Goal: Task Accomplishment & Management: Complete application form

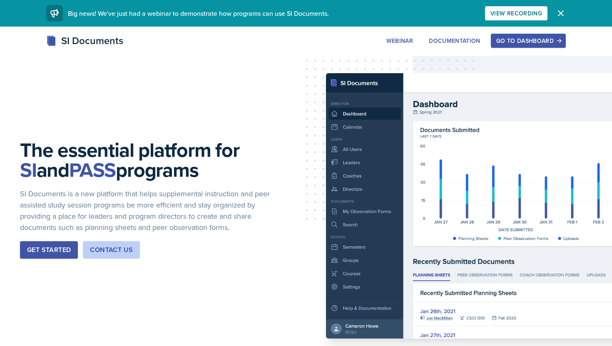
click at [560, 12] on icon "button" at bounding box center [560, 13] width 5 height 5
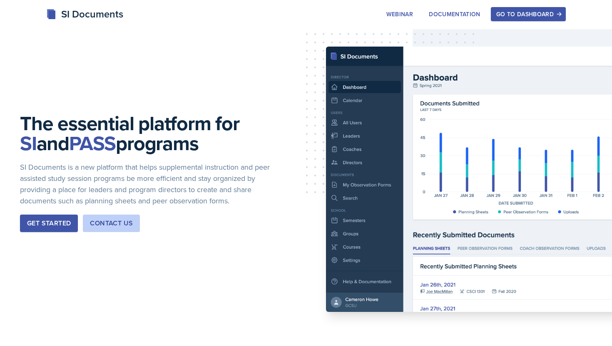
click at [542, 12] on div "Go to Dashboard" at bounding box center [528, 14] width 64 height 7
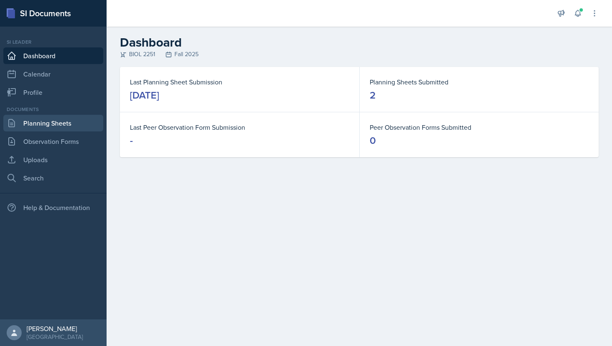
click at [40, 129] on link "Planning Sheets" at bounding box center [53, 123] width 100 height 17
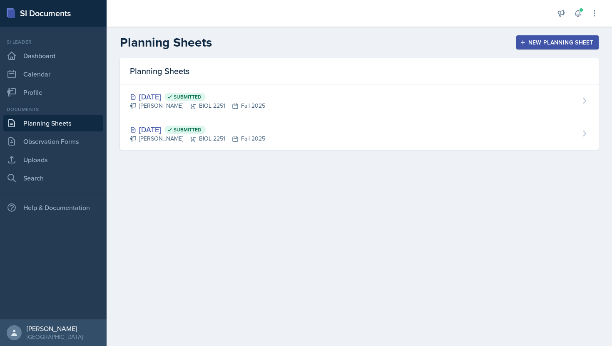
click at [546, 44] on div "New Planning Sheet" at bounding box center [557, 42] width 72 height 7
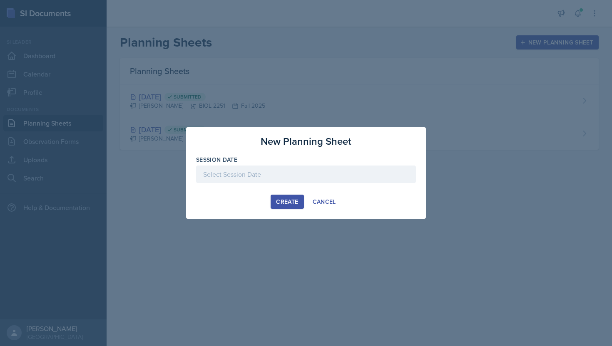
click at [259, 179] on div at bounding box center [306, 174] width 220 height 17
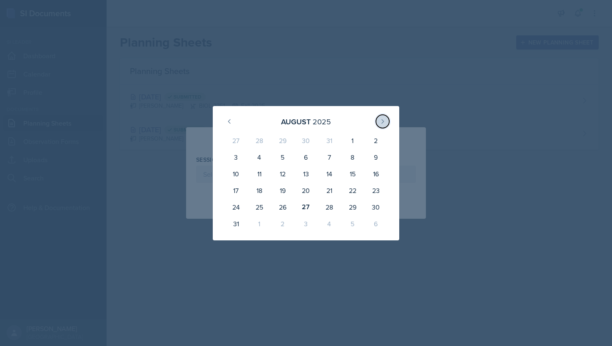
click at [385, 120] on icon at bounding box center [382, 121] width 7 height 7
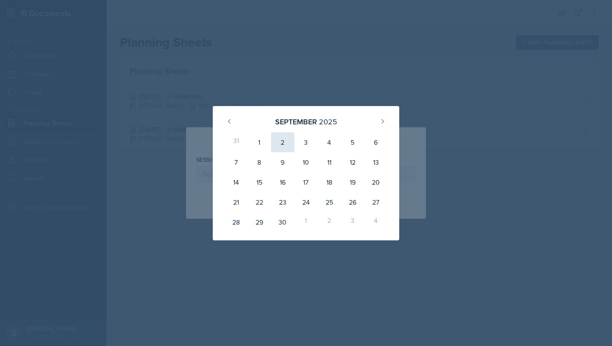
click at [280, 142] on div "2" at bounding box center [282, 142] width 23 height 20
type input "[DATE]"
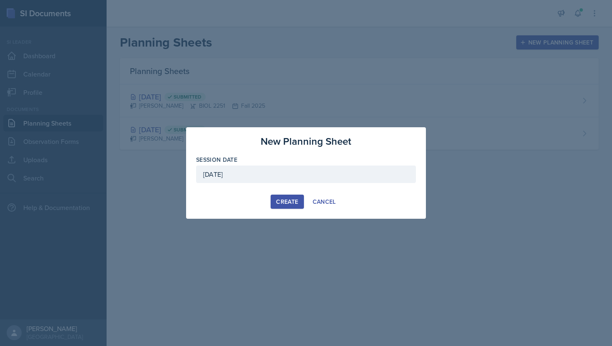
click at [288, 201] on div "Create" at bounding box center [287, 201] width 22 height 7
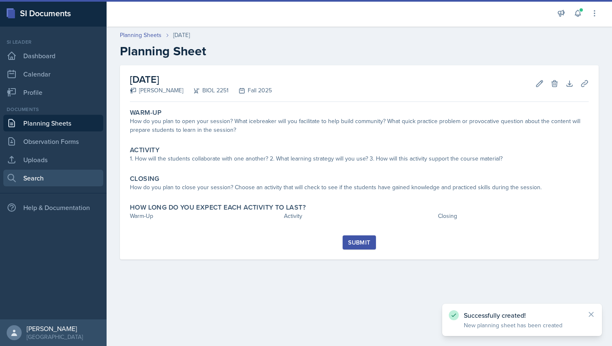
click at [71, 177] on link "Search" at bounding box center [53, 178] width 100 height 17
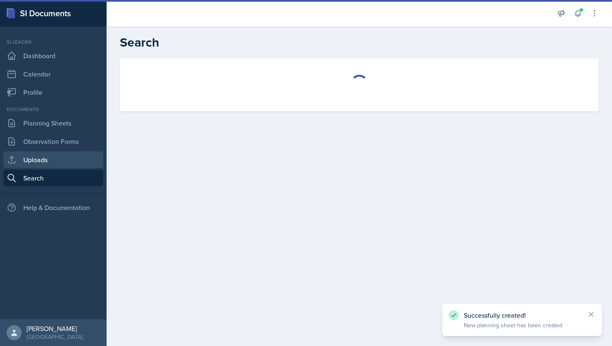
select select "all"
select select "1"
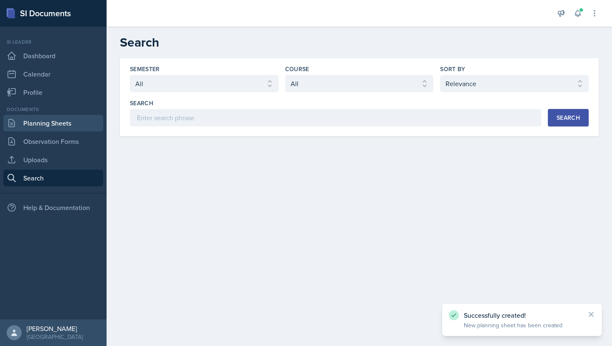
click at [61, 124] on link "Planning Sheets" at bounding box center [53, 123] width 100 height 17
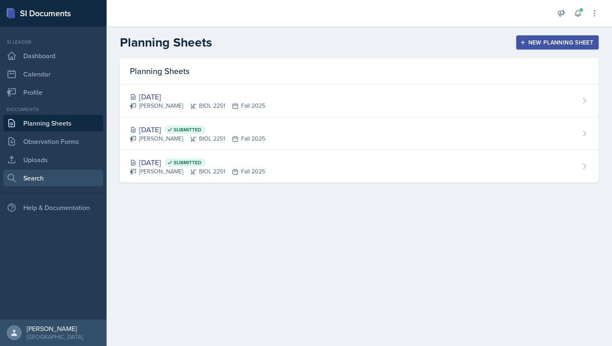
click at [61, 181] on link "Search" at bounding box center [53, 178] width 100 height 17
select select "all"
select select "1"
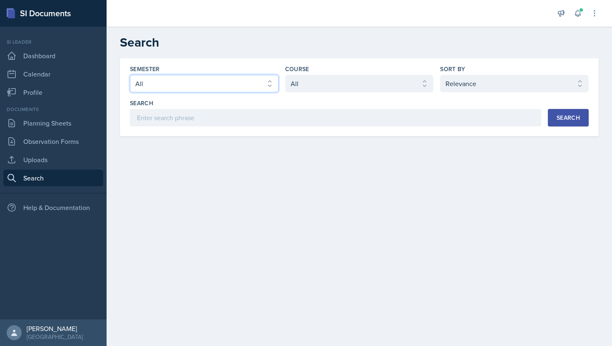
click at [182, 89] on select "Select semester All Fall 2025 Summer 2025 Spring 2025 Fall 2024 Summer 2024 Spr…" at bounding box center [204, 83] width 149 height 17
click at [130, 75] on select "Select semester All Fall 2025 Summer 2025 Spring 2025 Fall 2024 Summer 2024 Spr…" at bounding box center [204, 83] width 149 height 17
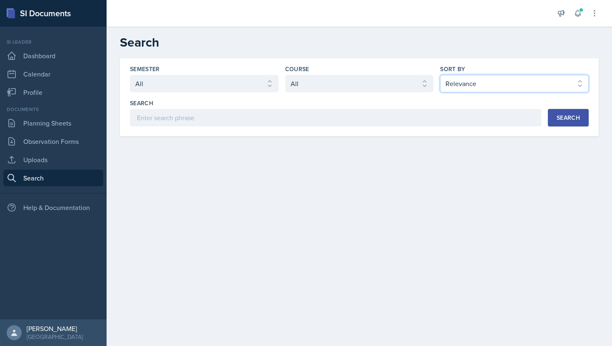
click at [454, 83] on select "Select sort by Relevance Document Date (Asc) Document Date (Desc)" at bounding box center [514, 83] width 149 height 17
click at [440, 75] on select "Select sort by Relevance Document Date (Asc) Document Date (Desc)" at bounding box center [514, 83] width 149 height 17
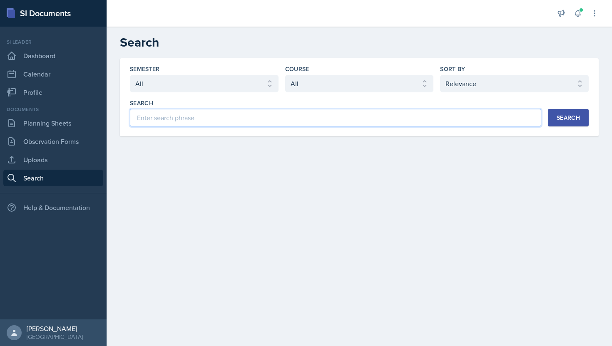
click at [382, 120] on input at bounding box center [335, 117] width 411 height 17
type input "A"
type input "bio 2251"
click at [565, 123] on button "Search" at bounding box center [568, 117] width 41 height 17
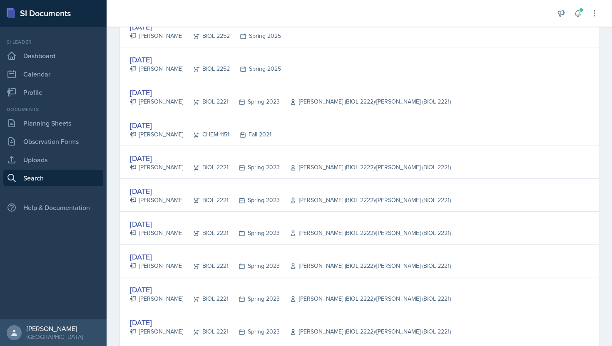
scroll to position [1516, 0]
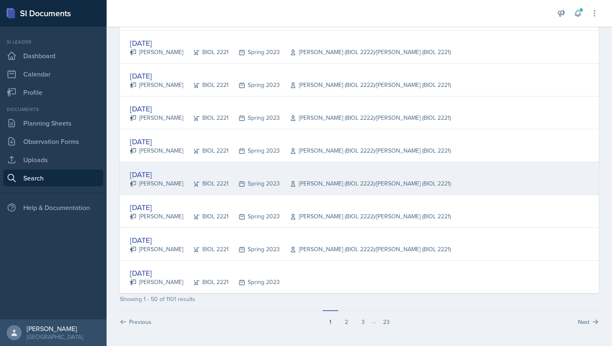
click at [165, 187] on div "[PERSON_NAME]" at bounding box center [156, 183] width 53 height 9
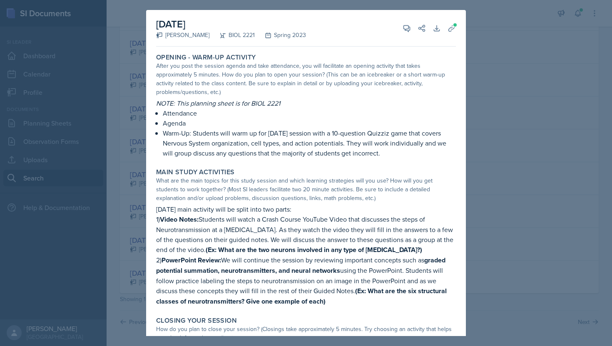
scroll to position [5, 0]
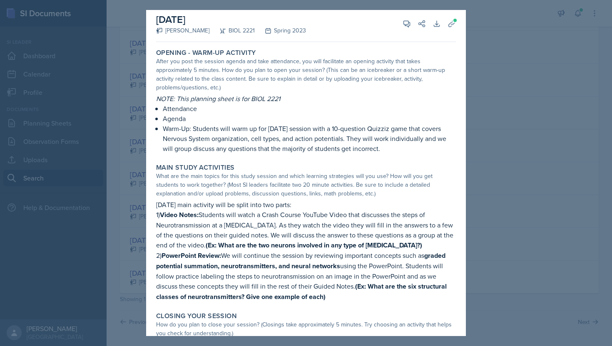
click at [281, 104] on p "Attendance" at bounding box center [309, 109] width 293 height 10
click at [212, 94] on em "NOTE: This planning sheet is for BIOL 2221" at bounding box center [218, 98] width 124 height 9
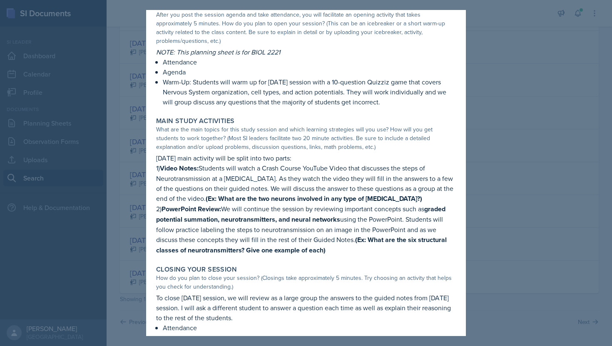
scroll to position [0, 0]
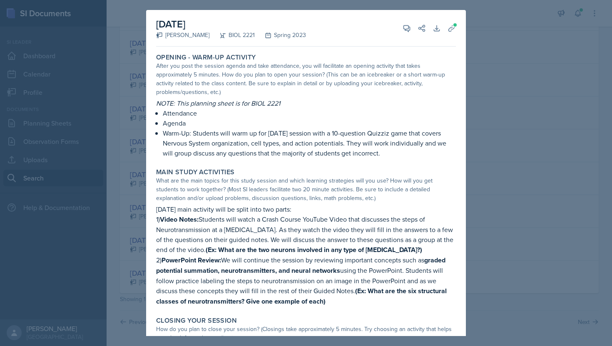
drag, startPoint x: 158, startPoint y: 68, endPoint x: 317, endPoint y: 94, distance: 161.8
click at [317, 96] on div "OPENING - Warm-Up Activity After you post the session agenda and take attendanc…" at bounding box center [306, 106] width 306 height 112
click at [312, 77] on div "After you post the session agenda and take attendance, you will facilitate an o…" at bounding box center [306, 79] width 300 height 35
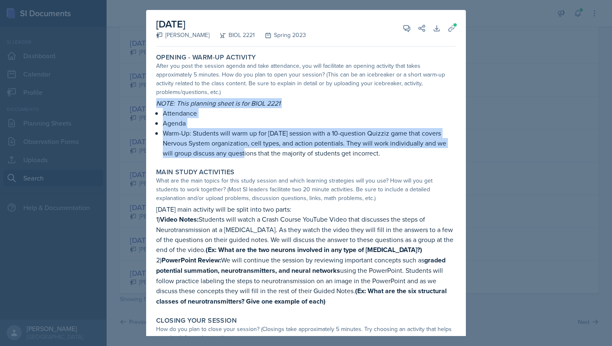
drag, startPoint x: 157, startPoint y: 95, endPoint x: 242, endPoint y: 145, distance: 98.3
click at [242, 145] on div "NOTE: This planning sheet is for BIOL 2221 Attendance Agenda Warm-Up: Students …" at bounding box center [306, 128] width 300 height 60
click at [242, 145] on p "Warm-Up: Students will warm up for [DATE] session with a 10-question Quizziz ga…" at bounding box center [309, 143] width 293 height 30
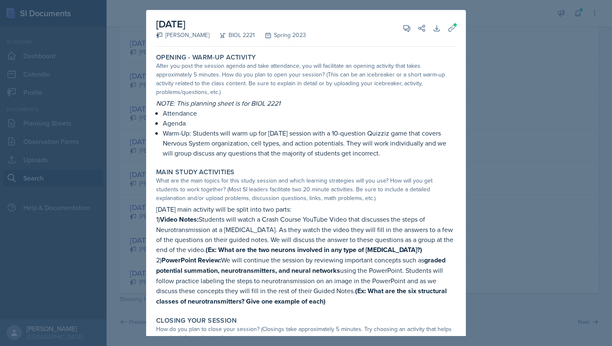
click at [140, 50] on div at bounding box center [306, 173] width 612 height 346
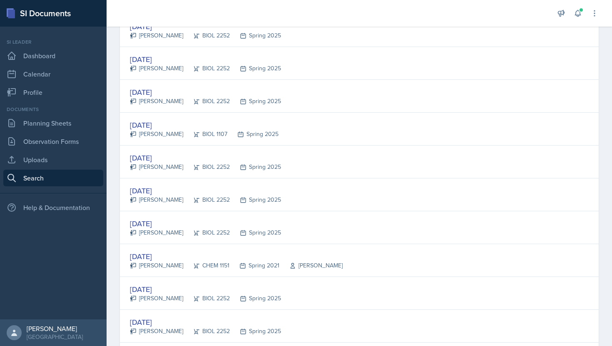
scroll to position [1043, 0]
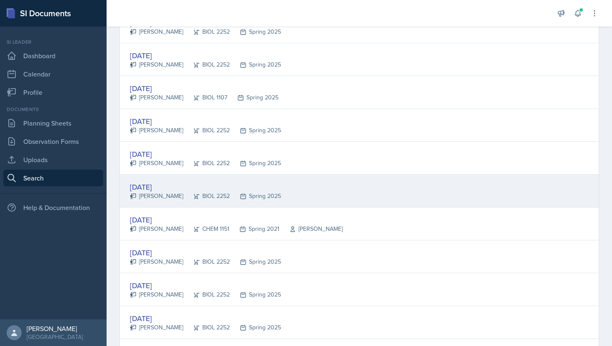
click at [154, 199] on div "[PERSON_NAME]" at bounding box center [156, 196] width 53 height 9
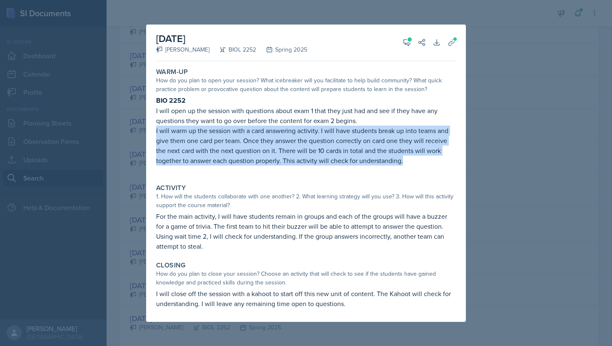
drag, startPoint x: 154, startPoint y: 130, endPoint x: 402, endPoint y: 162, distance: 250.1
click at [402, 162] on div "Warm-Up How do you plan to open your session? What icebreaker will you facilita…" at bounding box center [306, 120] width 306 height 113
click at [402, 162] on p "I will warm up the session with a card answering activity. I will have students…" at bounding box center [306, 146] width 300 height 40
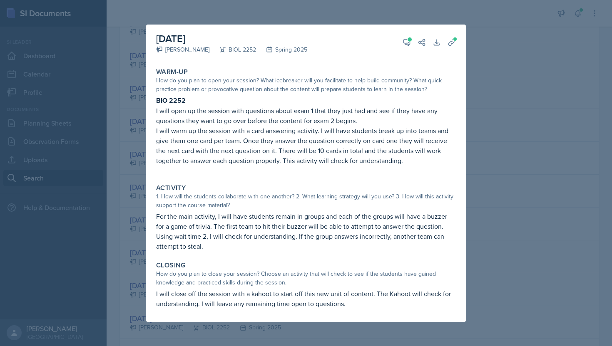
click at [211, 18] on div at bounding box center [306, 173] width 612 height 346
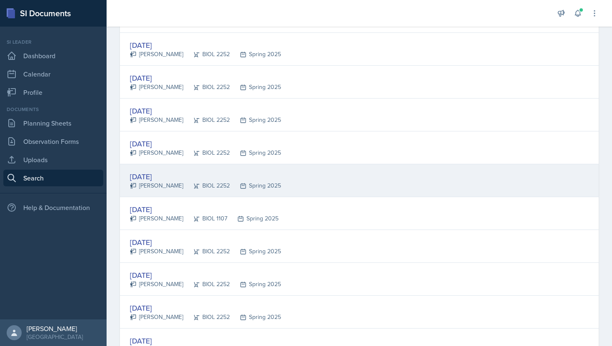
scroll to position [895, 0]
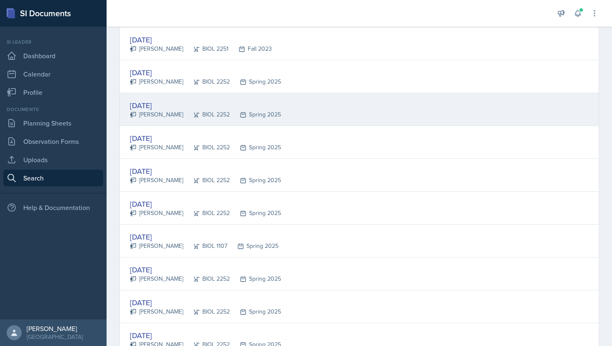
click at [159, 120] on div "[DATE] [PERSON_NAME] BIOL 2252 Spring 2025" at bounding box center [359, 109] width 478 height 33
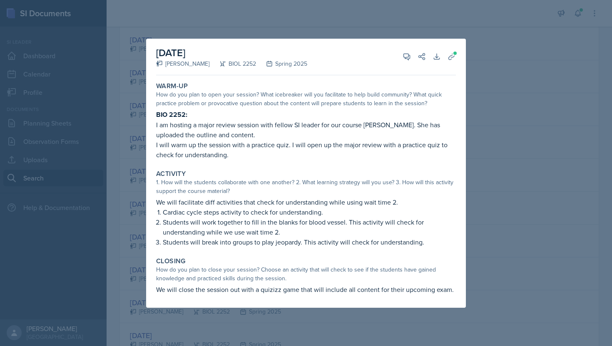
click at [382, 27] on div at bounding box center [306, 173] width 612 height 346
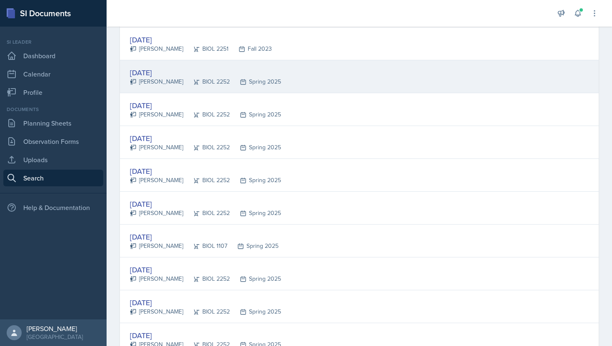
click at [191, 81] on div "BIOL 2252" at bounding box center [206, 81] width 47 height 9
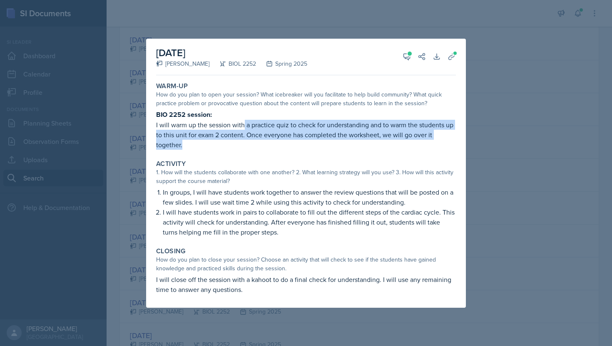
drag, startPoint x: 245, startPoint y: 124, endPoint x: 246, endPoint y: 148, distance: 23.7
click at [246, 148] on p "I will warm up the session with a practice quiz to check for understanding and …" at bounding box center [306, 135] width 300 height 30
drag, startPoint x: 154, startPoint y: 125, endPoint x: 214, endPoint y: 152, distance: 65.2
click at [214, 152] on div "Warm-Up How do you plan to open your session? What icebreaker will you facilita…" at bounding box center [306, 116] width 306 height 74
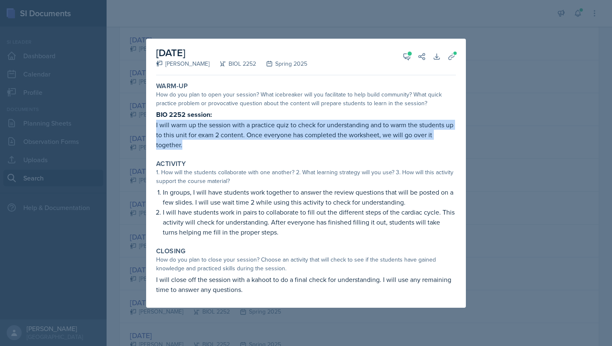
copy p "I will warm up the session with a practice quiz to check for understanding and …"
click at [214, 152] on div "Warm-Up How do you plan to open your session? What icebreaker will you facilita…" at bounding box center [306, 116] width 306 height 74
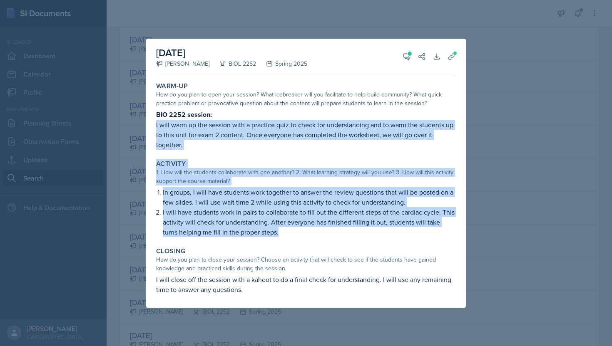
drag, startPoint x: 156, startPoint y: 124, endPoint x: 266, endPoint y: 233, distance: 155.1
click at [266, 233] on div "Warm-Up How do you plan to open your session? What icebreaker will you facilita…" at bounding box center [306, 193] width 300 height 229
copy div "I will warm up the session with a practice quiz to check for understanding and …"
click at [450, 55] on icon at bounding box center [451, 56] width 8 height 8
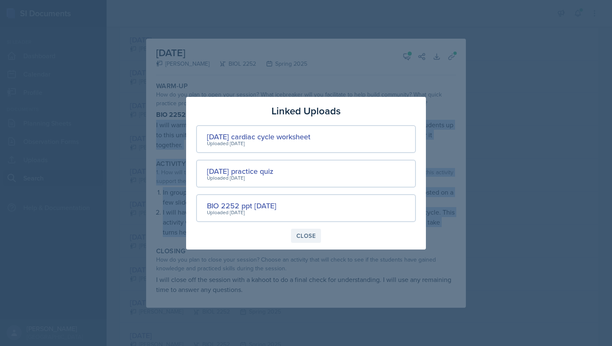
click at [310, 235] on div "Close" at bounding box center [305, 236] width 19 height 7
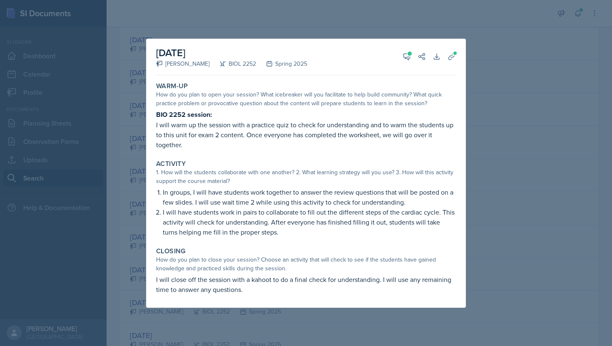
click at [491, 41] on div at bounding box center [306, 173] width 612 height 346
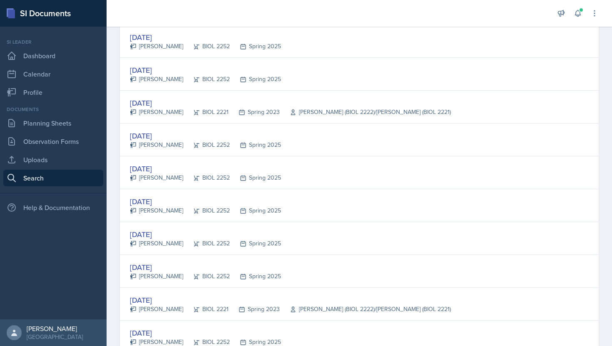
scroll to position [0, 0]
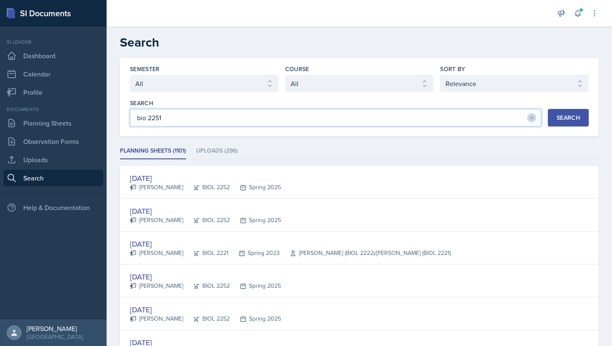
click at [183, 121] on input "bio 2251" at bounding box center [335, 117] width 411 height 17
click at [204, 153] on li "Uploads (296)" at bounding box center [217, 151] width 42 height 16
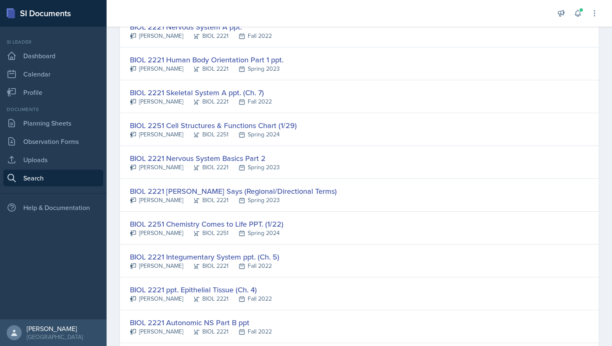
scroll to position [942, 0]
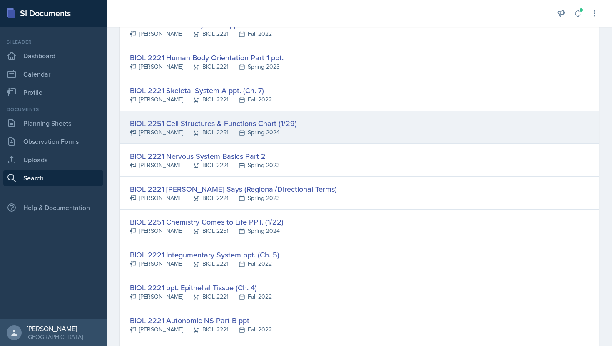
click at [173, 130] on div "[PERSON_NAME]" at bounding box center [156, 132] width 53 height 9
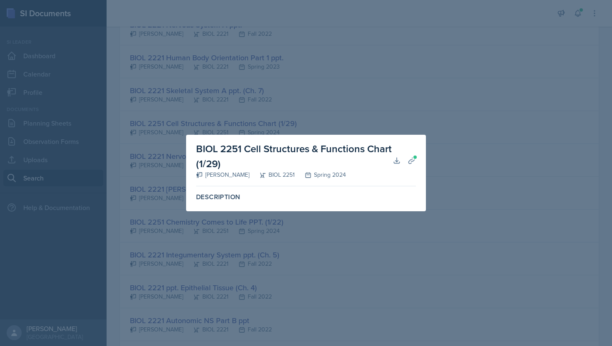
click at [227, 203] on div "Description" at bounding box center [306, 197] width 226 height 15
click at [412, 161] on icon at bounding box center [411, 160] width 8 height 8
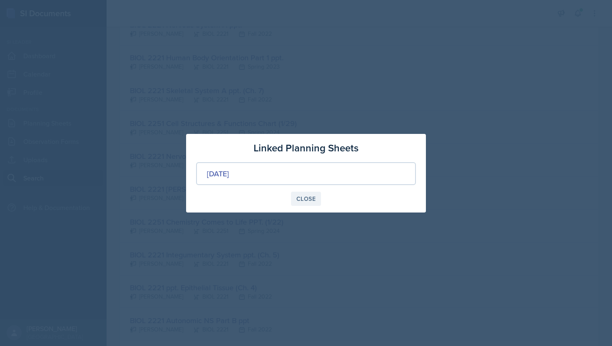
click at [305, 197] on div "Close" at bounding box center [305, 199] width 19 height 7
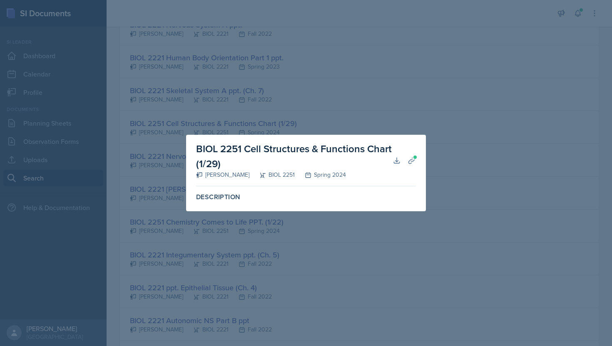
click at [230, 198] on label "Description" at bounding box center [306, 197] width 220 height 8
click at [244, 178] on div "[PERSON_NAME]" at bounding box center [222, 175] width 53 height 9
click at [238, 155] on h2 "BIOL 2251 Cell Structures & Functions Chart (1/29)" at bounding box center [294, 156] width 196 height 30
click at [398, 132] on div at bounding box center [306, 173] width 612 height 346
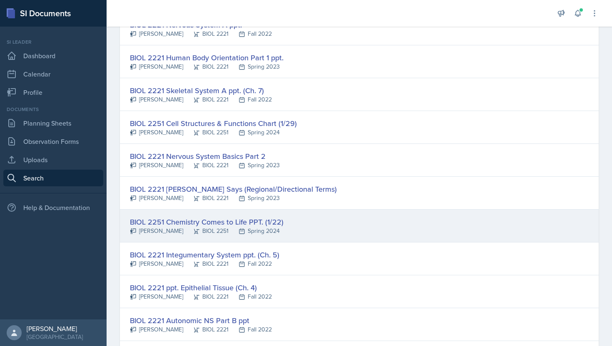
click at [233, 222] on div "BIOL 2251 Chemistry Comes to Life PPT. (1/22)" at bounding box center [207, 221] width 154 height 11
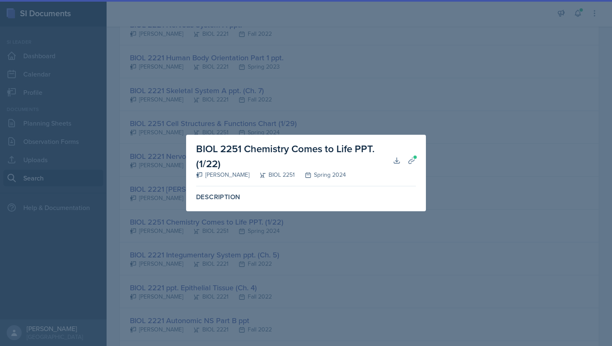
click at [257, 120] on div at bounding box center [306, 173] width 612 height 346
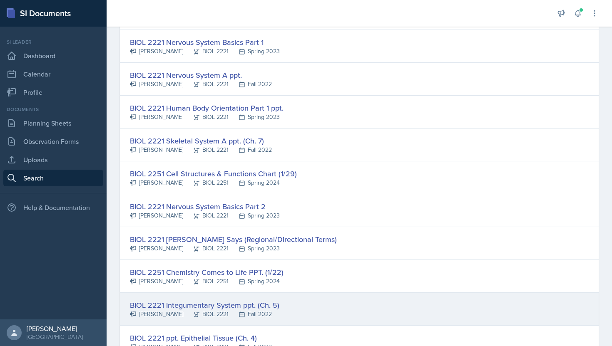
scroll to position [880, 0]
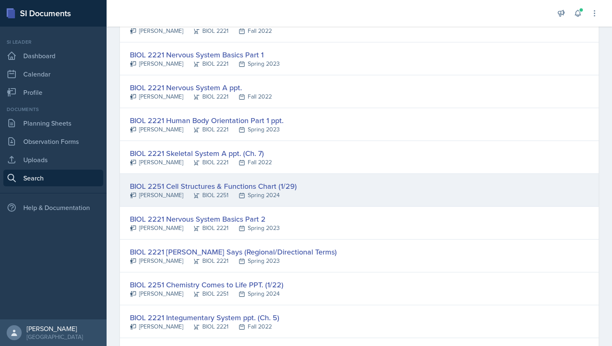
click at [190, 187] on div "BIOL 2251 Cell Structures & Functions Chart (1/29)" at bounding box center [213, 186] width 167 height 11
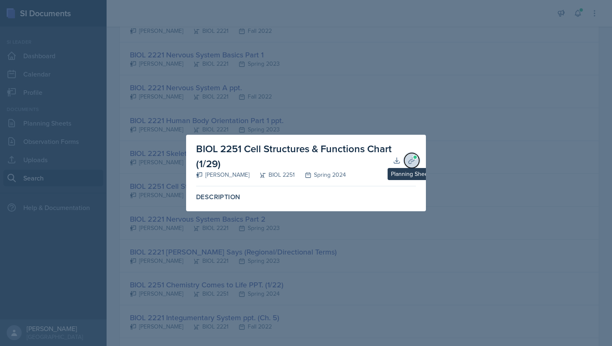
click at [408, 159] on icon at bounding box center [411, 160] width 8 height 8
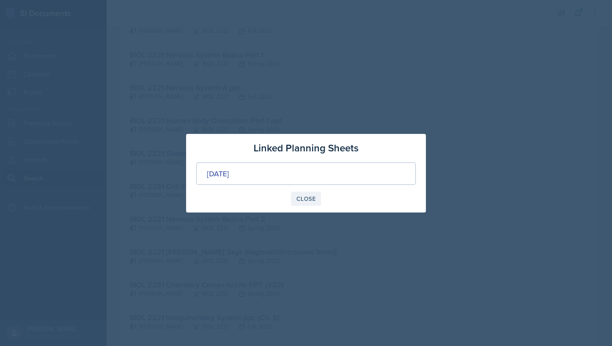
click at [306, 199] on div "Close" at bounding box center [305, 199] width 19 height 7
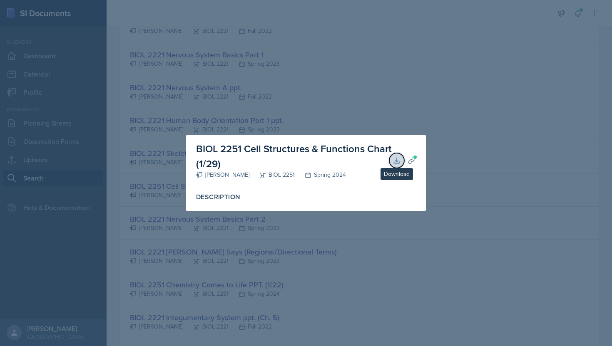
click at [392, 159] on icon at bounding box center [396, 160] width 8 height 8
click at [409, 93] on div at bounding box center [306, 173] width 612 height 346
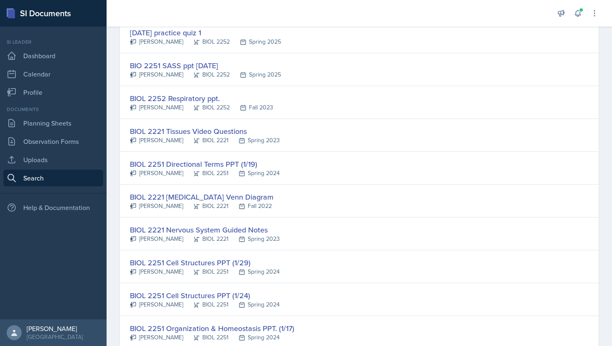
scroll to position [0, 0]
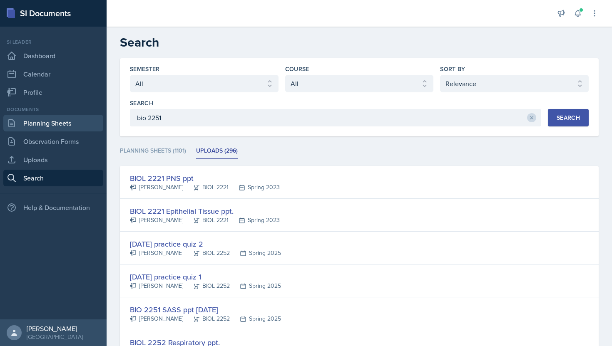
click at [63, 122] on link "Planning Sheets" at bounding box center [53, 123] width 100 height 17
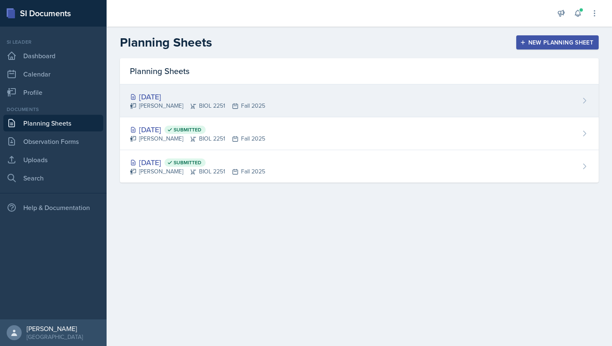
click at [219, 88] on div "[DATE] [PERSON_NAME] BIOL 2251 Fall 2025" at bounding box center [359, 100] width 478 height 33
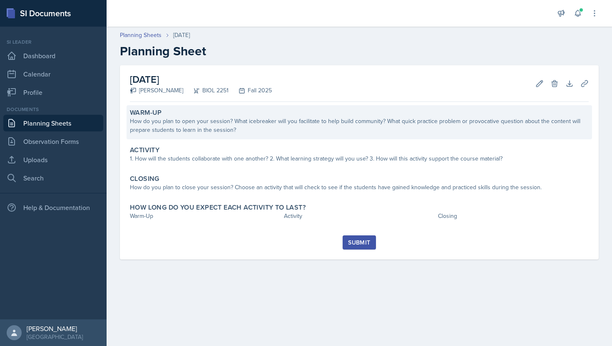
click at [201, 134] on div "How do you plan to open your session? What icebreaker will you facilitate to he…" at bounding box center [359, 125] width 459 height 17
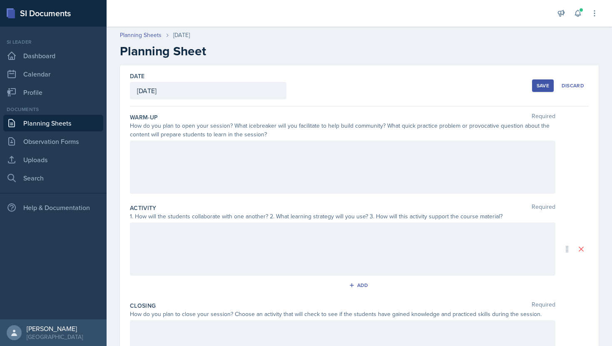
click at [178, 181] on div at bounding box center [342, 167] width 425 height 53
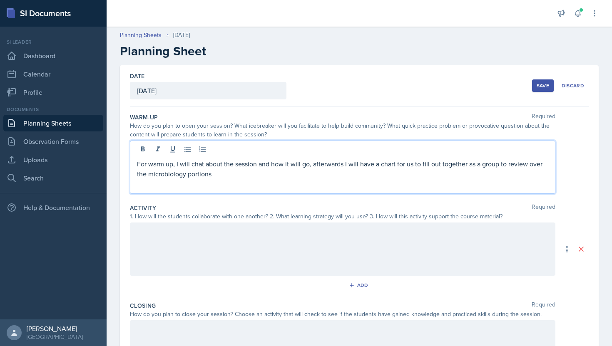
click at [165, 174] on p "For warm up, I will chat about the session and how it will go, afterwards I wil…" at bounding box center [342, 169] width 411 height 20
click at [169, 176] on p "For warm up, I will chat about the session and how it will go, afterwards I wil…" at bounding box center [342, 169] width 411 height 20
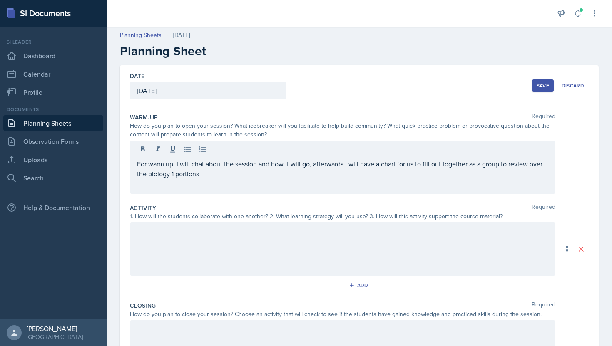
click at [215, 180] on div "For warm up, I will chat about the session and how it will go, afterwards I wil…" at bounding box center [342, 167] width 425 height 53
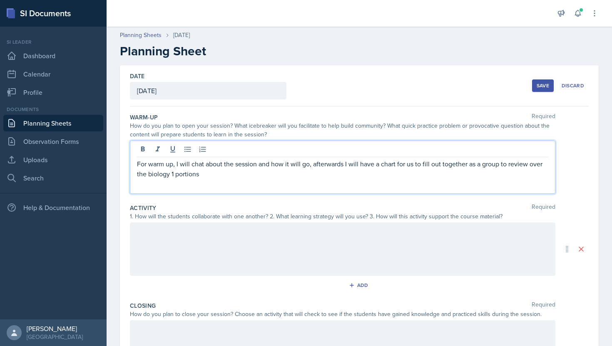
click at [208, 174] on p "For warm up, I will chat about the session and how it will go, afterwards I wil…" at bounding box center [342, 169] width 411 height 20
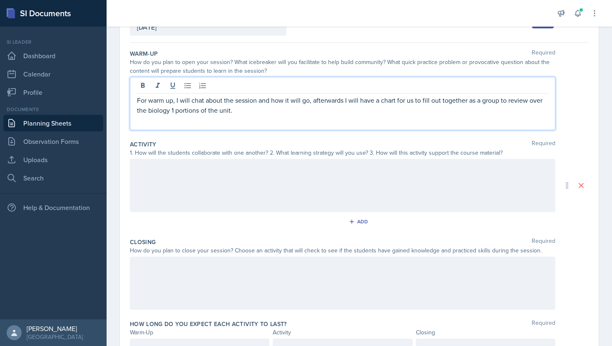
scroll to position [66, 0]
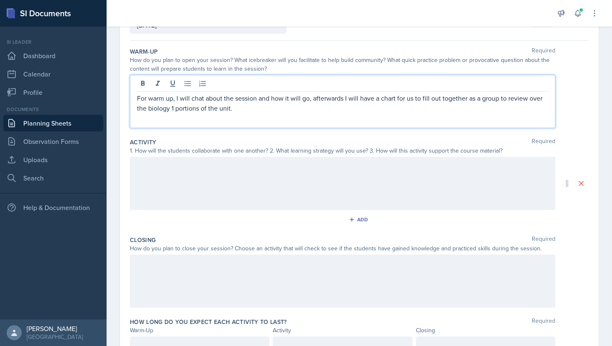
click at [255, 118] on div "For warm up, I will chat about the session and how it will go, afterwards I wil…" at bounding box center [342, 101] width 425 height 53
click at [234, 111] on p "For warm up, I will chat about the session and how it will go, afterwards I wil…" at bounding box center [342, 103] width 411 height 20
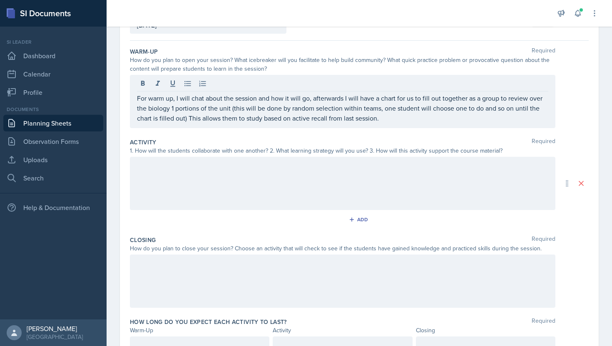
click at [388, 123] on div "For warm up, I will chat about the session and how it will go, afterwards I wil…" at bounding box center [342, 101] width 425 height 53
click at [308, 194] on div at bounding box center [342, 183] width 425 height 53
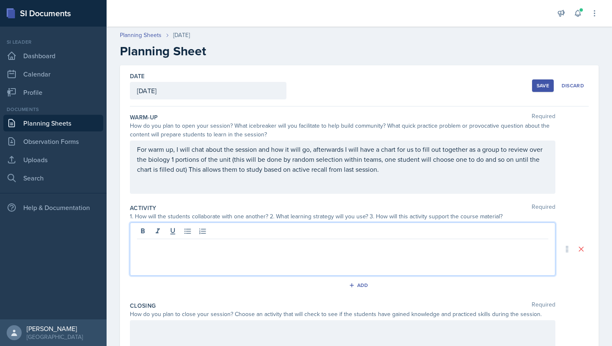
scroll to position [107, 0]
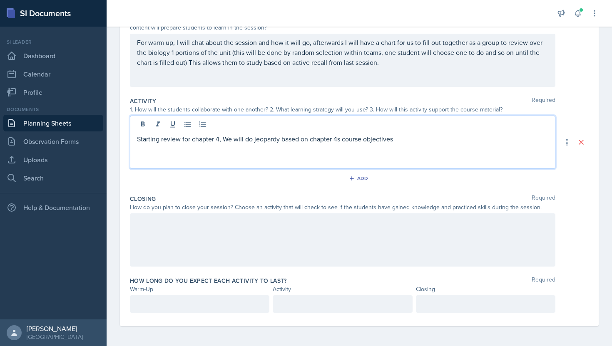
click at [398, 136] on p "Starting review for chapter 4, We will do jeopardy based on chapter 4s course o…" at bounding box center [342, 139] width 411 height 10
drag, startPoint x: 139, startPoint y: 139, endPoint x: 434, endPoint y: 133, distance: 295.9
click at [434, 133] on div "Starting review for chapter 4, We will do jeopardy based on chapter 4s course o…" at bounding box center [342, 142] width 425 height 53
click at [433, 136] on p "Starting review for chapter 4, We will do jeopardy based on chapter 4s course o…" at bounding box center [342, 139] width 411 height 10
drag, startPoint x: 422, startPoint y: 141, endPoint x: 132, endPoint y: 138, distance: 290.4
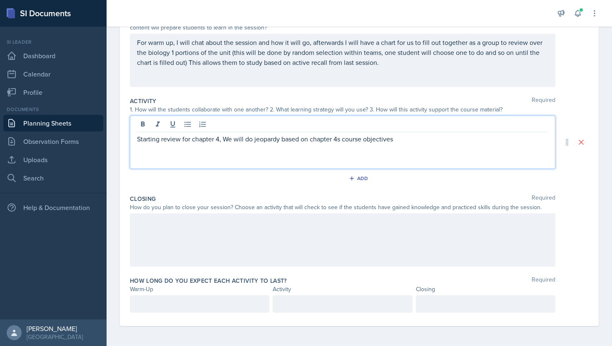
click at [132, 138] on div "Starting review for chapter 4, We will do jeopardy based on chapter 4s course o…" at bounding box center [342, 142] width 425 height 53
click at [180, 146] on div "Starting review for chapter 4, We will do jeopardy based on chapter 4s course o…" at bounding box center [342, 142] width 425 height 53
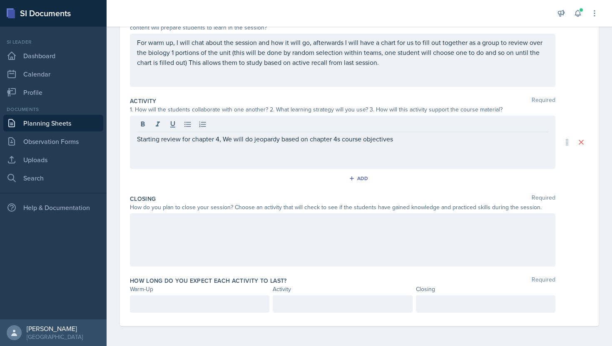
click at [422, 144] on div "Starting review for chapter 4, We will do jeopardy based on chapter 4s course o…" at bounding box center [342, 142] width 425 height 53
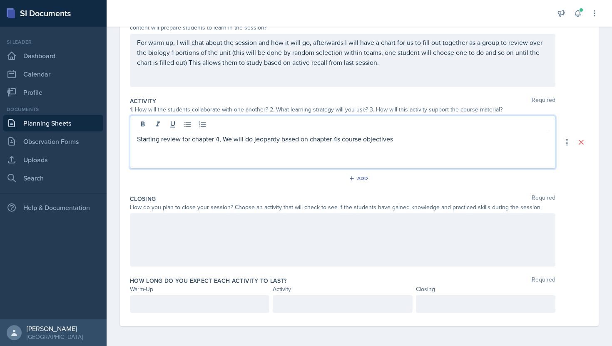
click at [402, 137] on p "Starting review for chapter 4, We will do jeopardy based on chapter 4s course o…" at bounding box center [342, 139] width 411 height 10
click at [255, 144] on p "Starting review for chapter 4, We will do jeopardy based on chapter 4s course o…" at bounding box center [342, 139] width 411 height 10
click at [252, 141] on p "Starting review for chapter 4, We will do jeopardy based on chapter 4s course o…" at bounding box center [342, 139] width 411 height 10
click at [282, 153] on p "Starting review for chapter 4, We will do a group jeopardy based on chapter 4s …" at bounding box center [342, 144] width 411 height 20
click at [273, 240] on div at bounding box center [342, 239] width 425 height 53
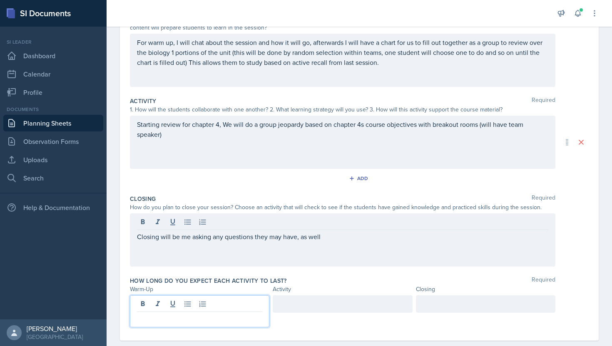
click at [185, 314] on p at bounding box center [199, 319] width 125 height 10
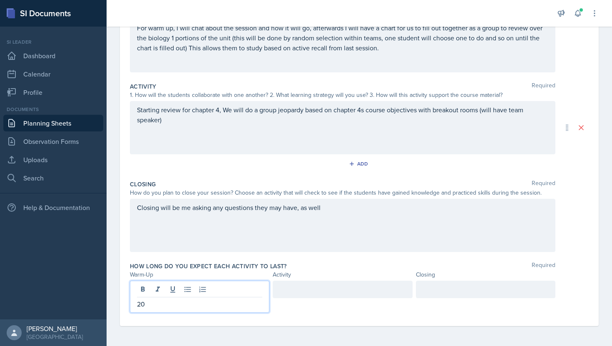
click at [326, 295] on div at bounding box center [342, 289] width 139 height 17
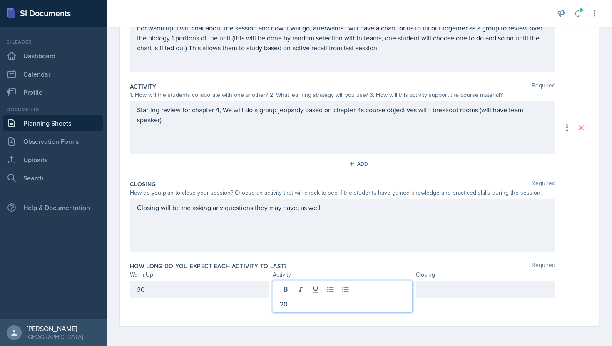
click at [443, 292] on div at bounding box center [485, 289] width 139 height 17
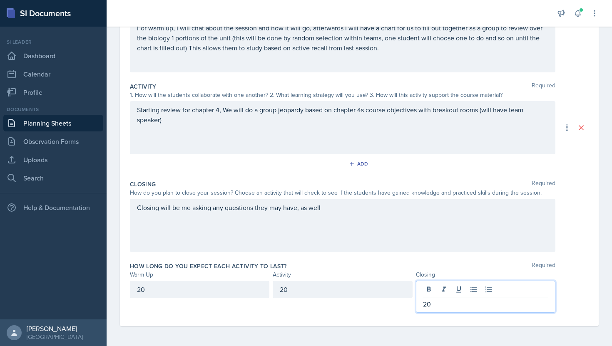
click at [343, 211] on div "Closing will be me asking any questions they may have, as well" at bounding box center [342, 225] width 425 height 53
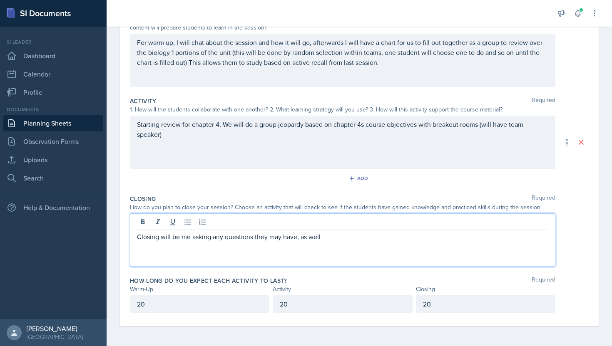
scroll to position [107, 0]
click at [336, 248] on div "Closing will be me asking any questions they may have, as well" at bounding box center [342, 239] width 425 height 53
click at [335, 236] on p "Closing will be me asking any questions they may have, as well" at bounding box center [342, 237] width 411 height 10
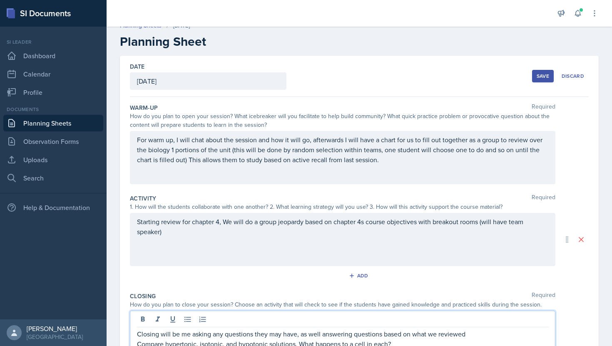
scroll to position [0, 0]
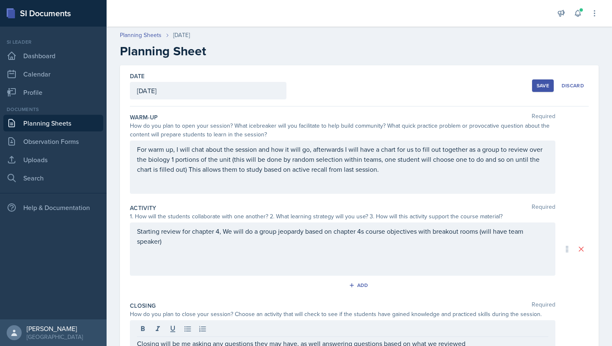
click at [539, 84] on div "Save" at bounding box center [542, 85] width 12 height 7
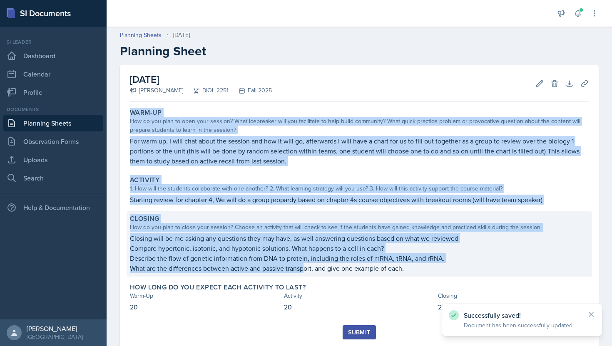
drag, startPoint x: 130, startPoint y: 113, endPoint x: 302, endPoint y: 272, distance: 234.1
click at [302, 272] on div "Warm-Up How do you plan to open your session? What icebreaker will you facilita…" at bounding box center [359, 215] width 459 height 220
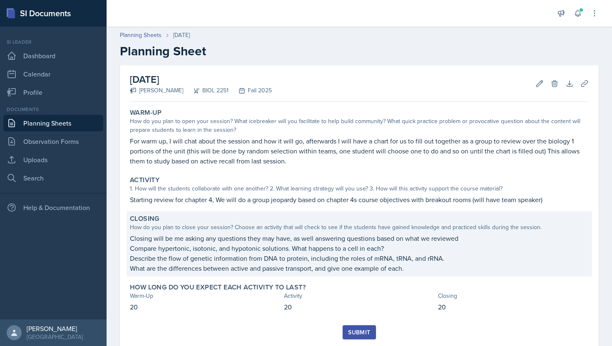
click at [290, 253] on div "Closing will be me asking any questions they may have, as well answering questi…" at bounding box center [359, 253] width 459 height 40
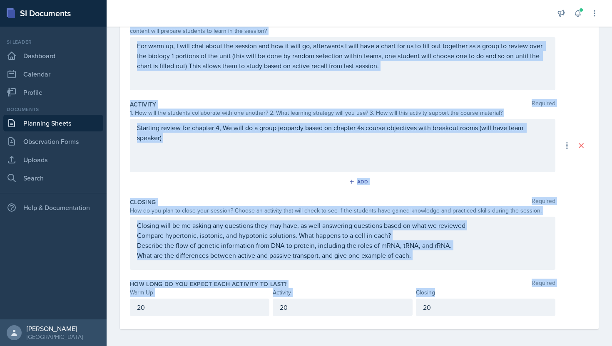
scroll to position [106, 0]
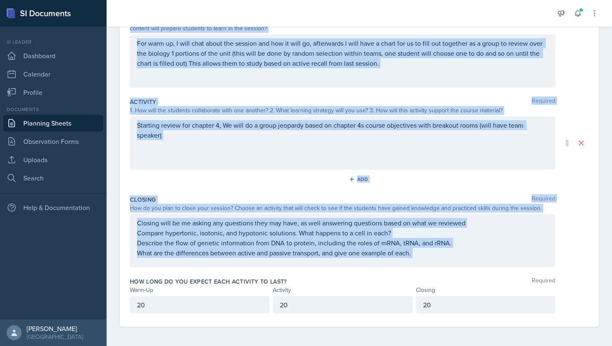
drag, startPoint x: 136, startPoint y: 91, endPoint x: 419, endPoint y: 259, distance: 329.5
click at [419, 259] on div "Date [DATE] [DATE] 27 28 29 30 31 1 2 3 4 5 6 7 8 9 10 11 12 13 14 15 16 17 18 …" at bounding box center [359, 143] width 478 height 368
copy div "[DATE] 27 28 29 30 31 1 2 3 4 5 6 7 8 9 10 11 12 13 14 15 16 17 18 19 20 21 22 …"
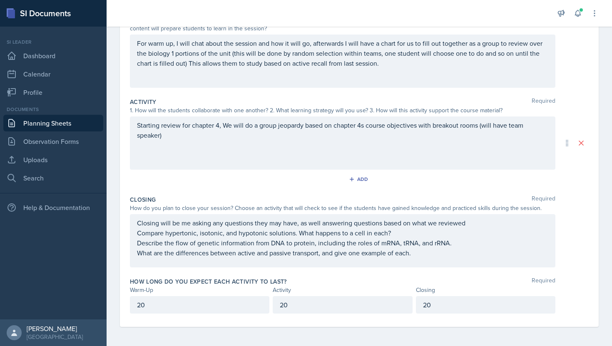
click at [251, 163] on div "Starting review for chapter 4, We will do a group jeopardy based on chapter 4s …" at bounding box center [342, 142] width 425 height 53
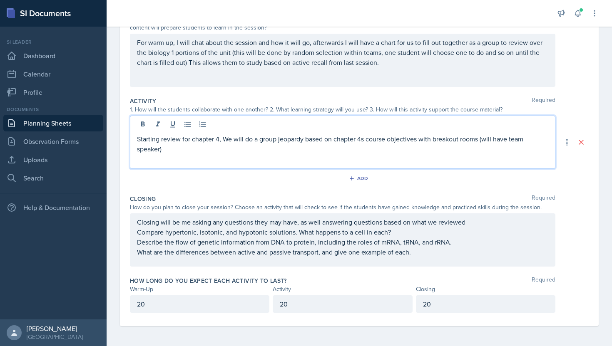
click at [297, 152] on p "Starting review for chapter 4, We will do a group jeopardy based on chapter 4s …" at bounding box center [342, 144] width 411 height 20
click at [282, 97] on div "Activity Required" at bounding box center [359, 101] width 459 height 8
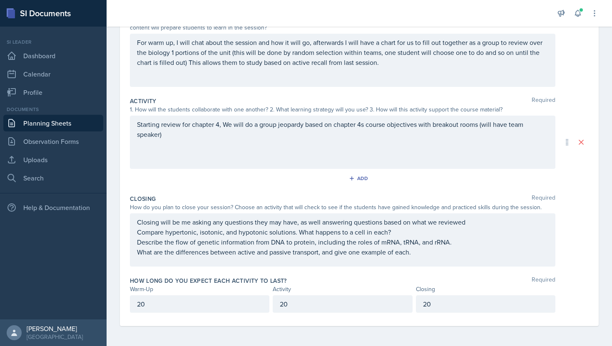
scroll to position [0, 0]
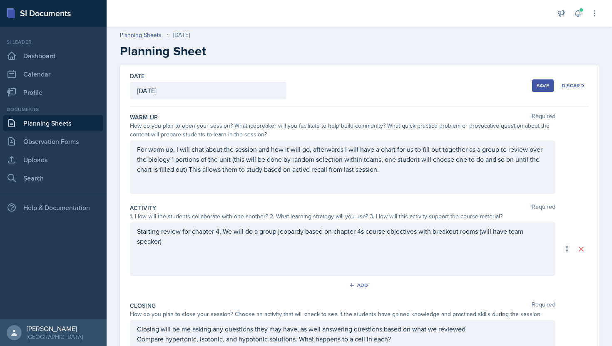
click at [539, 82] on button "Save" at bounding box center [543, 85] width 22 height 12
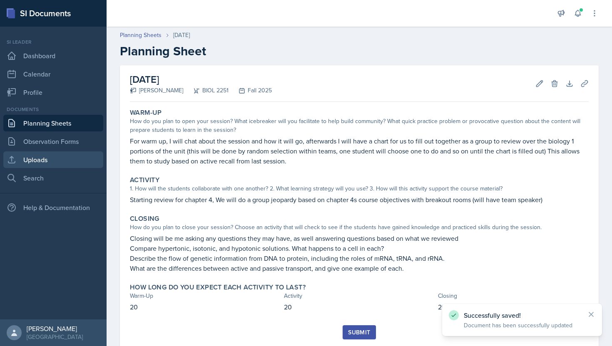
click at [51, 160] on link "Uploads" at bounding box center [53, 159] width 100 height 17
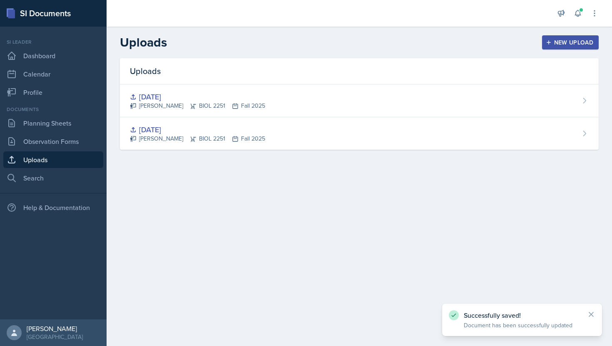
click at [545, 42] on button "New Upload" at bounding box center [570, 42] width 57 height 14
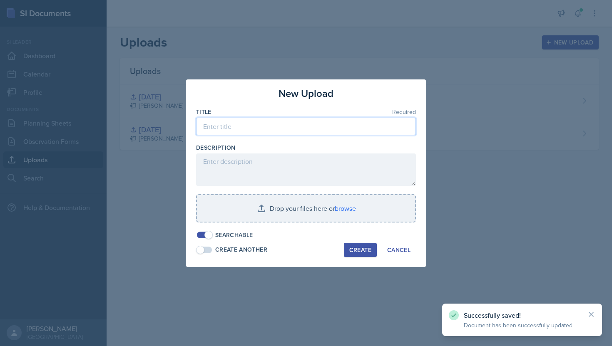
click at [235, 134] on input at bounding box center [306, 126] width 220 height 17
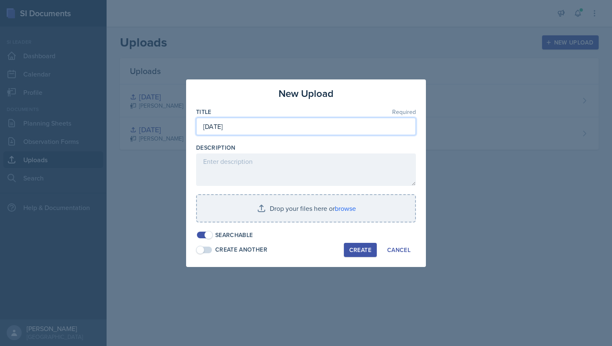
type input "[DATE]"
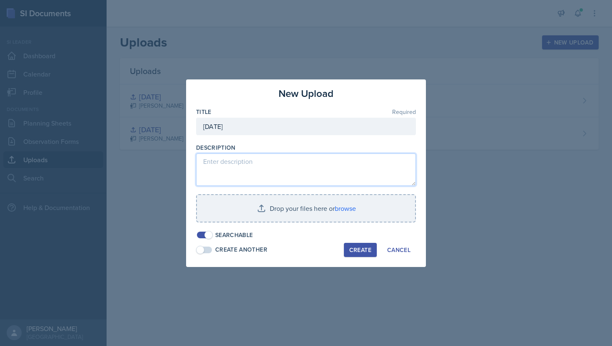
click at [219, 170] on textarea at bounding box center [306, 170] width 220 height 32
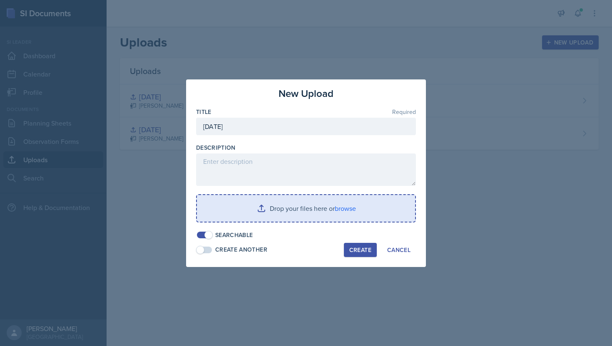
click at [278, 210] on input "file" at bounding box center [306, 208] width 218 height 27
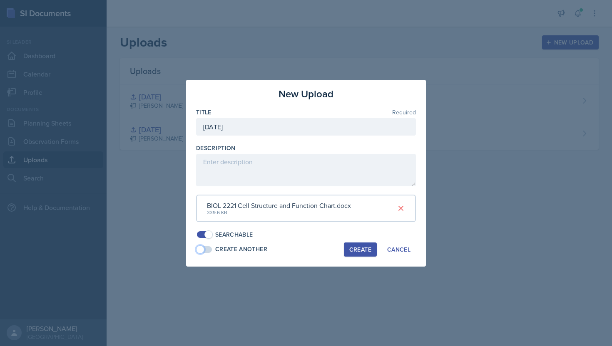
click at [203, 249] on span at bounding box center [200, 249] width 8 height 8
click at [209, 249] on span at bounding box center [208, 249] width 8 height 8
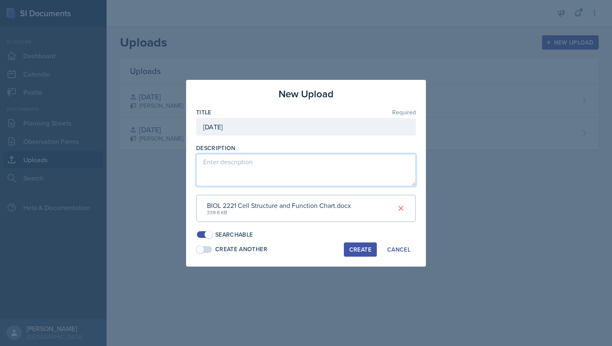
click at [290, 171] on textarea at bounding box center [306, 170] width 220 height 32
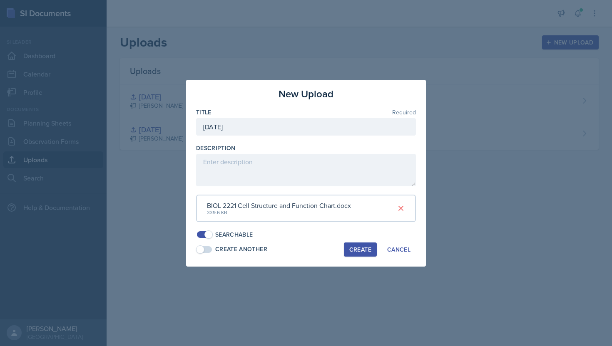
click at [311, 216] on div "BIOL 2221 Cell Structure and Function Chart.docx 339.6 KB" at bounding box center [306, 208] width 220 height 27
click at [351, 205] on div "BIOL 2221 Cell Structure and Function Chart.docx" at bounding box center [279, 206] width 144 height 10
click at [352, 218] on div "BIOL 2221 Cell Structure and Function Chart.docx 339.6 KB" at bounding box center [306, 208] width 220 height 27
click at [359, 247] on div "Create" at bounding box center [360, 249] width 22 height 7
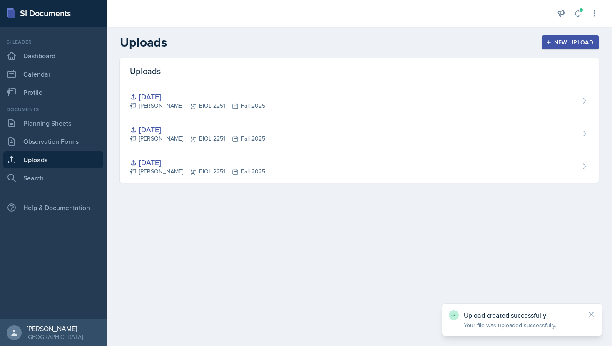
click at [570, 45] on div "New Upload" at bounding box center [570, 42] width 46 height 7
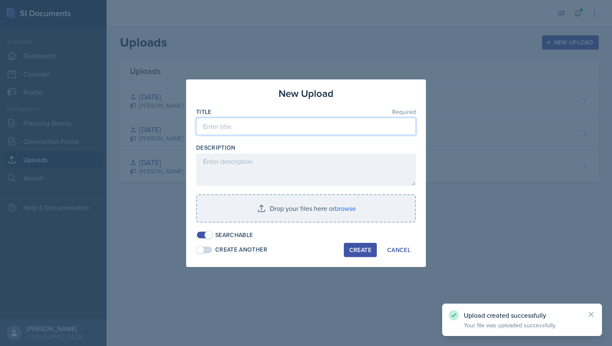
click at [309, 123] on input at bounding box center [306, 126] width 220 height 17
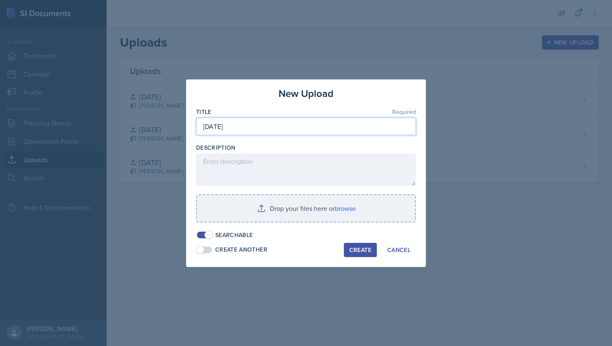
type input "[DATE]"
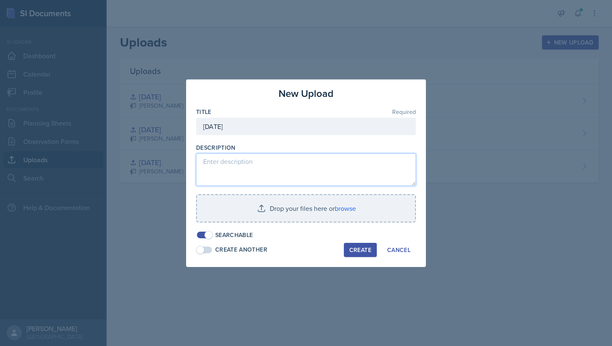
click at [271, 172] on textarea at bounding box center [306, 170] width 220 height 32
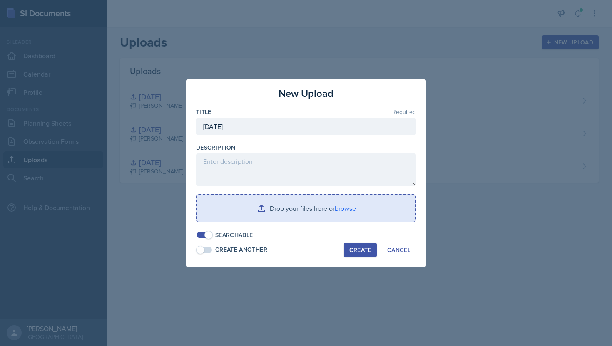
click at [240, 204] on input "file" at bounding box center [306, 208] width 218 height 27
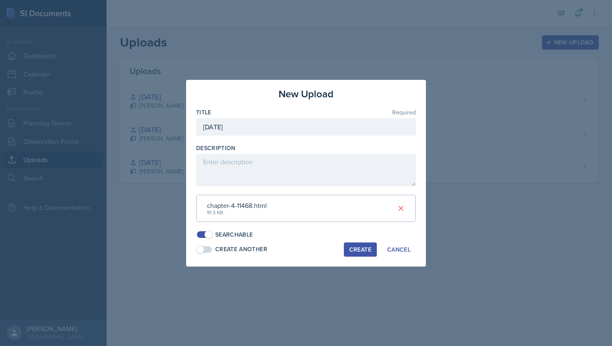
click at [365, 246] on div "Create" at bounding box center [360, 249] width 22 height 7
